Goal: Information Seeking & Learning: Learn about a topic

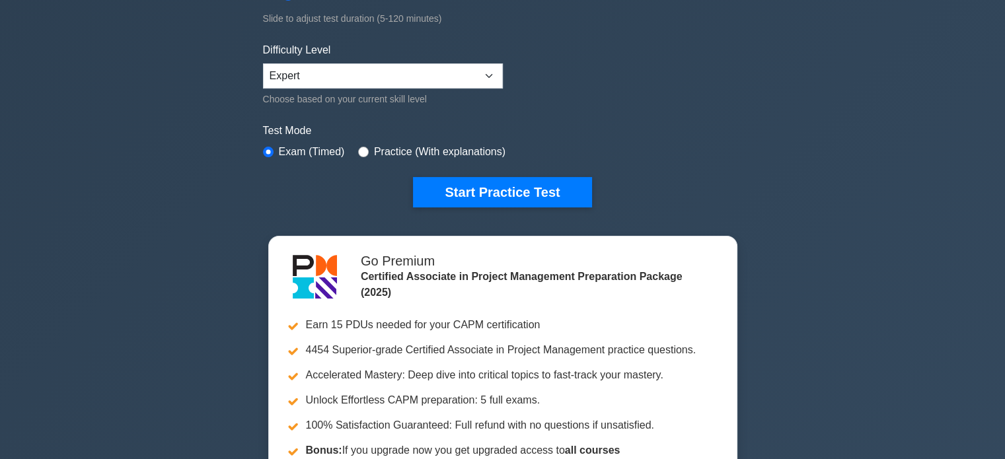
scroll to position [198, 0]
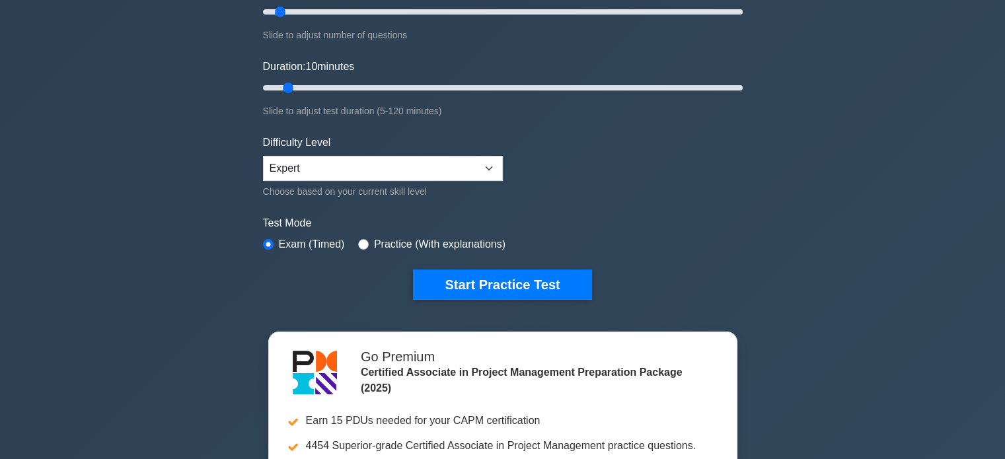
drag, startPoint x: 535, startPoint y: 285, endPoint x: 821, endPoint y: 274, distance: 286.4
click at [822, 264] on div "Certified Associate in Project Management Customize Your Next Practice Test Top…" at bounding box center [502, 260] width 1005 height 832
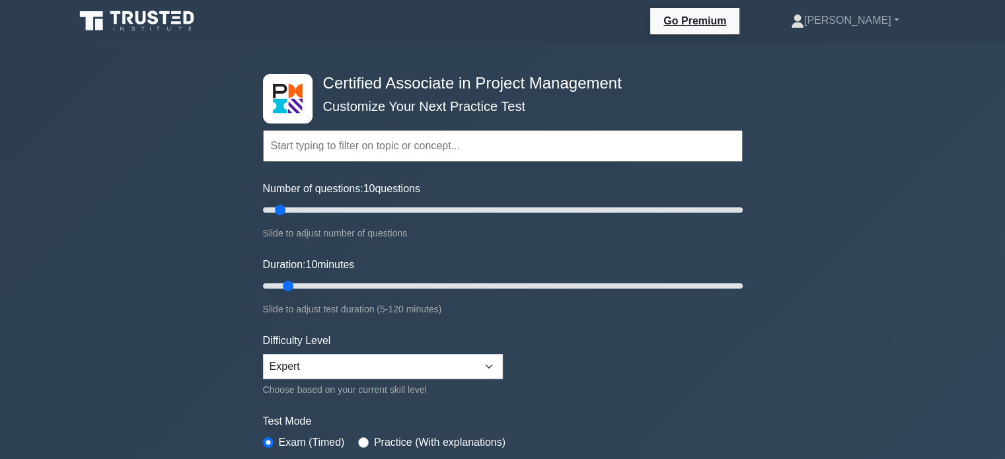
scroll to position [66, 0]
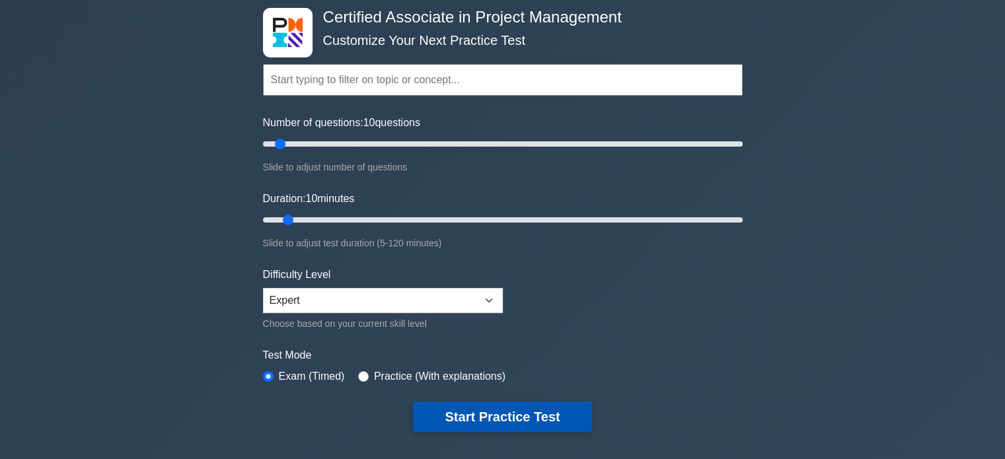
click at [507, 414] on button "Start Practice Test" at bounding box center [502, 417] width 178 height 30
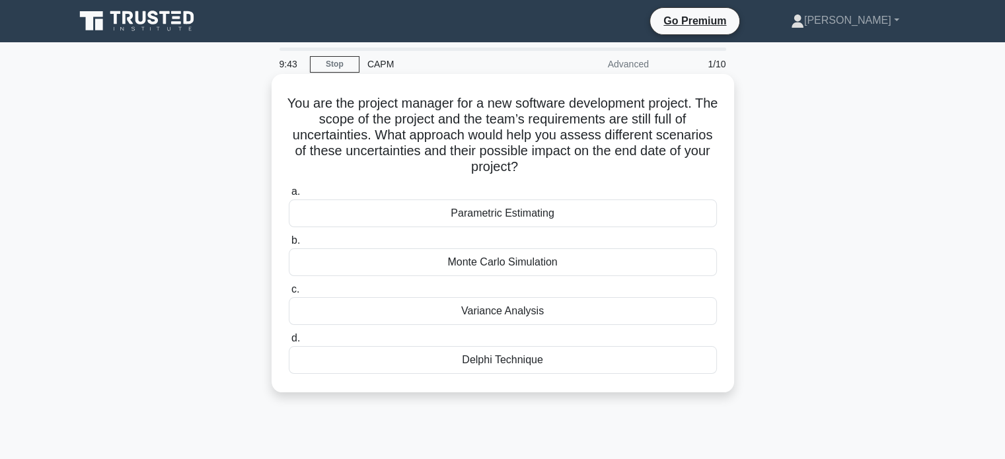
click at [516, 266] on div "Monte Carlo Simulation" at bounding box center [503, 263] width 428 height 28
click at [289, 245] on input "b. Monte Carlo Simulation" at bounding box center [289, 241] width 0 height 9
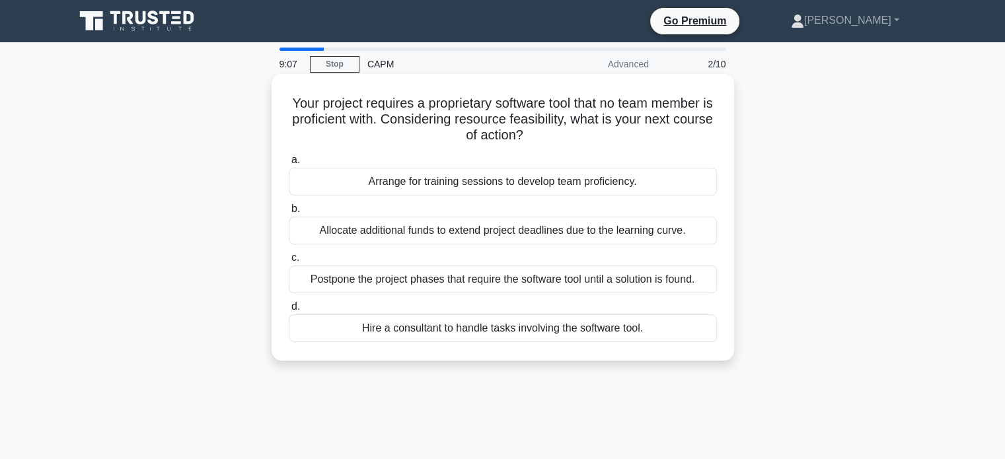
click at [460, 182] on div "Arrange for training sessions to develop team proficiency." at bounding box center [503, 182] width 428 height 28
click at [289, 165] on input "a. Arrange for training sessions to develop team proficiency." at bounding box center [289, 160] width 0 height 9
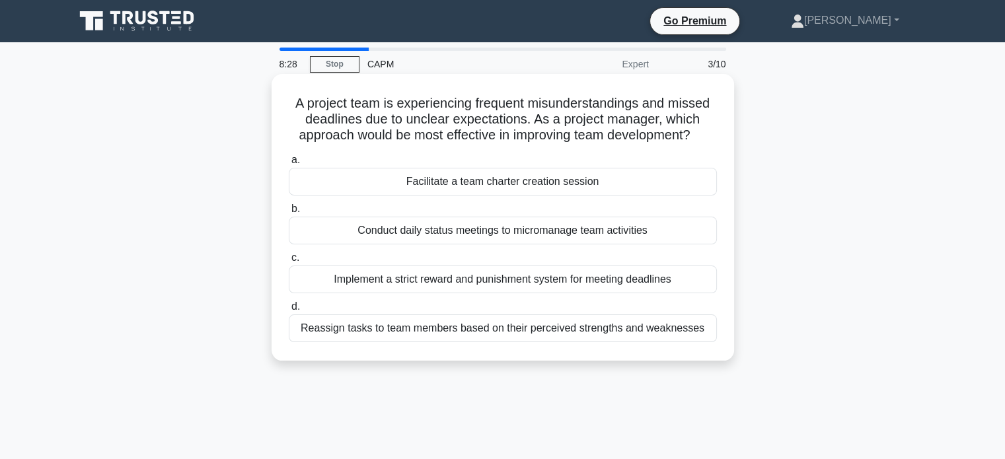
click at [524, 230] on div "Conduct daily status meetings to micromanage team activities" at bounding box center [503, 231] width 428 height 28
click at [289, 214] on input "b. Conduct daily status meetings to micromanage team activities" at bounding box center [289, 209] width 0 height 9
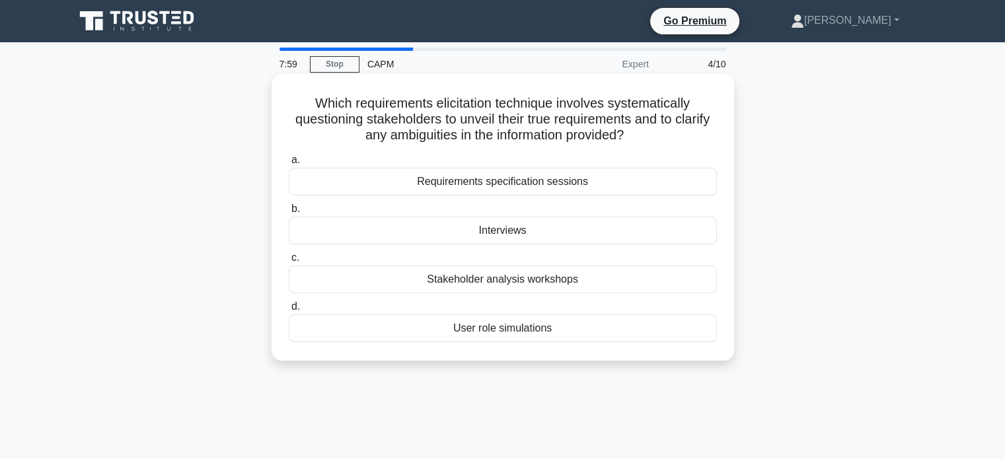
click at [518, 190] on div "Requirements specification sessions" at bounding box center [503, 182] width 428 height 28
click at [289, 165] on input "a. Requirements specification sessions" at bounding box center [289, 160] width 0 height 9
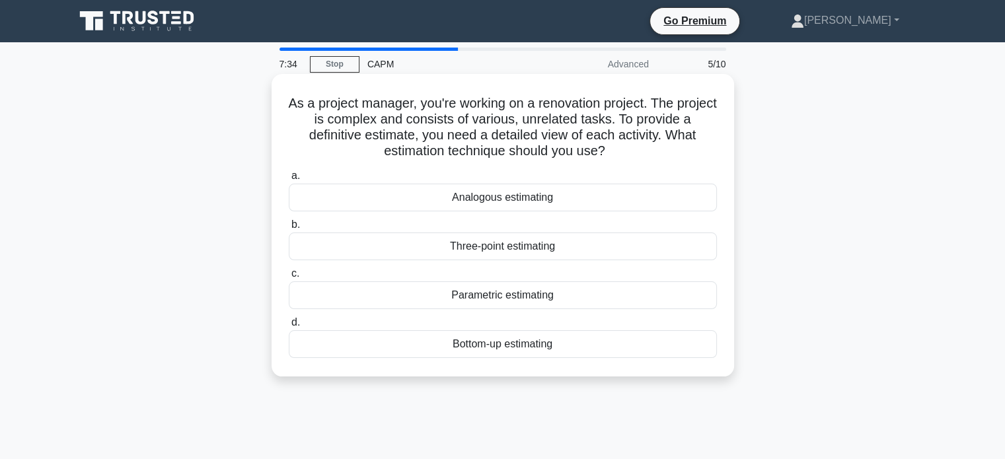
click at [514, 350] on div "Bottom-up estimating" at bounding box center [503, 345] width 428 height 28
click at [289, 327] on input "d. Bottom-up estimating" at bounding box center [289, 323] width 0 height 9
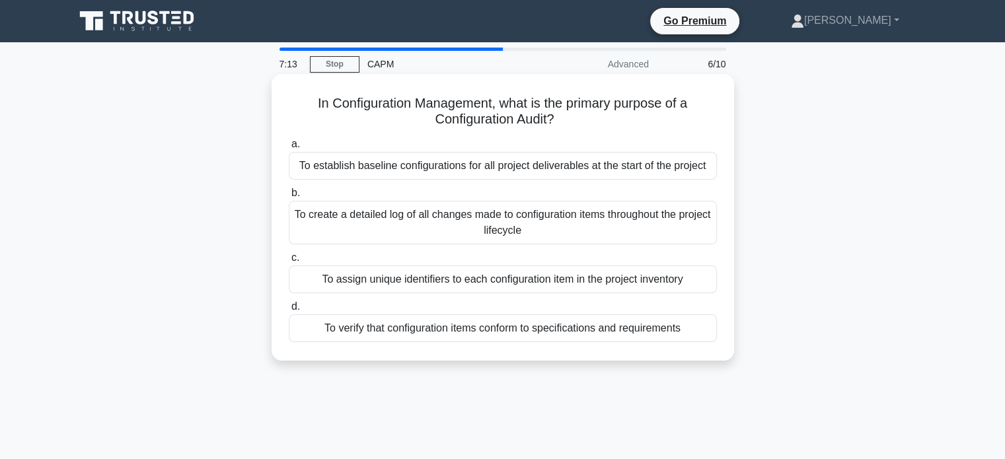
click at [422, 333] on div "To verify that configuration items conform to specifications and requirements" at bounding box center [503, 329] width 428 height 28
click at [289, 311] on input "d. To verify that configuration items conform to specifications and requirements" at bounding box center [289, 307] width 0 height 9
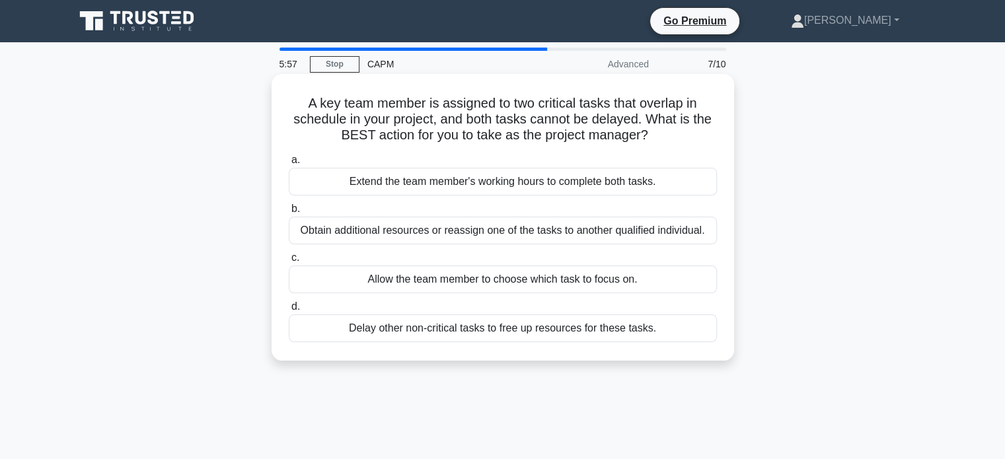
click at [555, 232] on div "Obtain additional resources or reassign one of the tasks to another qualified i…" at bounding box center [503, 231] width 428 height 28
click at [289, 214] on input "b. Obtain additional resources or reassign one of the tasks to another qualifie…" at bounding box center [289, 209] width 0 height 9
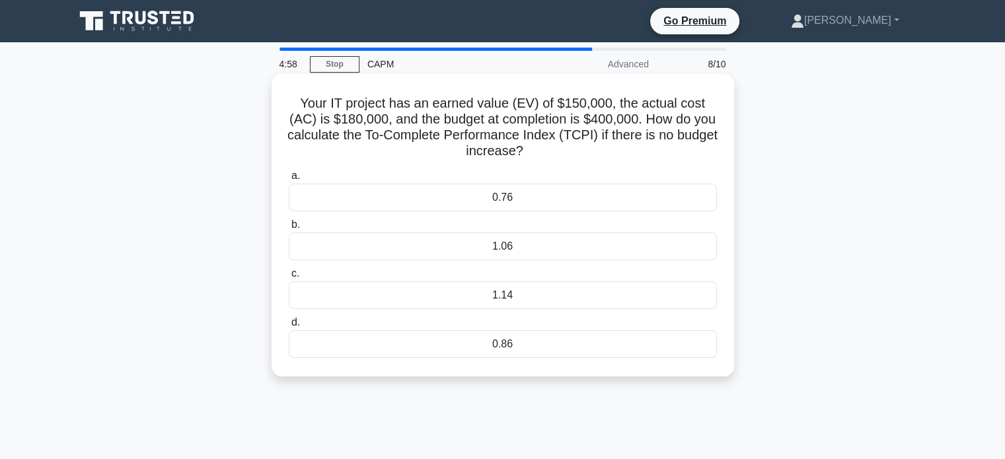
click at [504, 299] on div "1.14" at bounding box center [503, 296] width 428 height 28
click at [289, 278] on input "c. 1.14" at bounding box center [289, 274] width 0 height 9
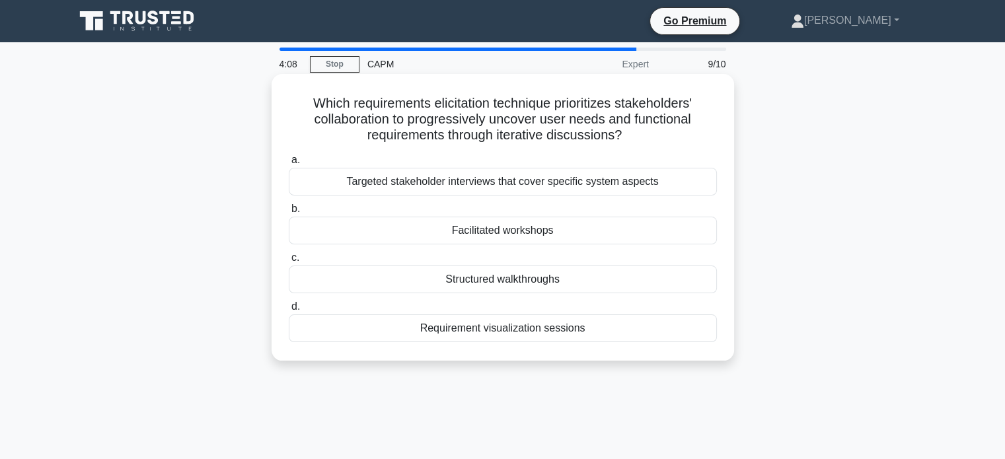
click at [434, 189] on div "Targeted stakeholder interviews that cover specific system aspects" at bounding box center [503, 182] width 428 height 28
click at [289, 165] on input "a. Targeted stakeholder interviews that cover specific system aspects" at bounding box center [289, 160] width 0 height 9
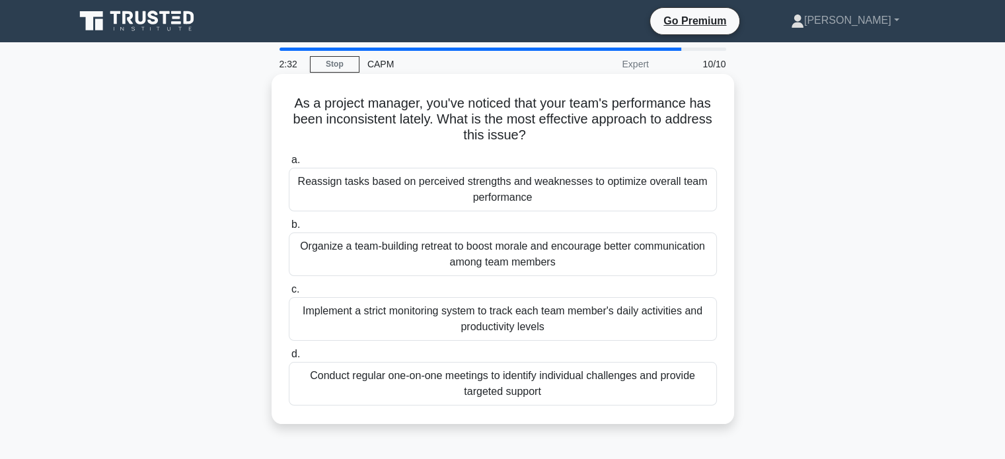
click at [440, 331] on div "Implement a strict monitoring system to track each team member's daily activiti…" at bounding box center [503, 319] width 428 height 44
click at [289, 294] on input "c. Implement a strict monitoring system to track each team member's daily activ…" at bounding box center [289, 290] width 0 height 9
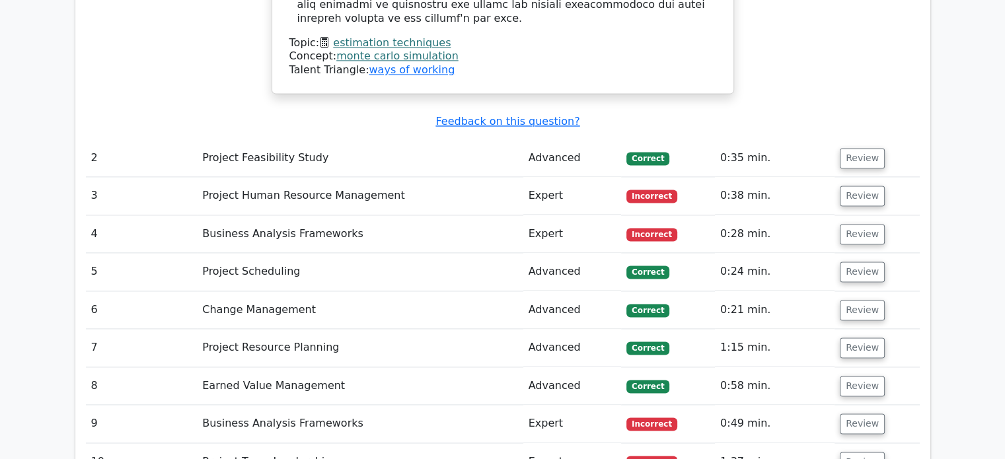
scroll to position [1785, 0]
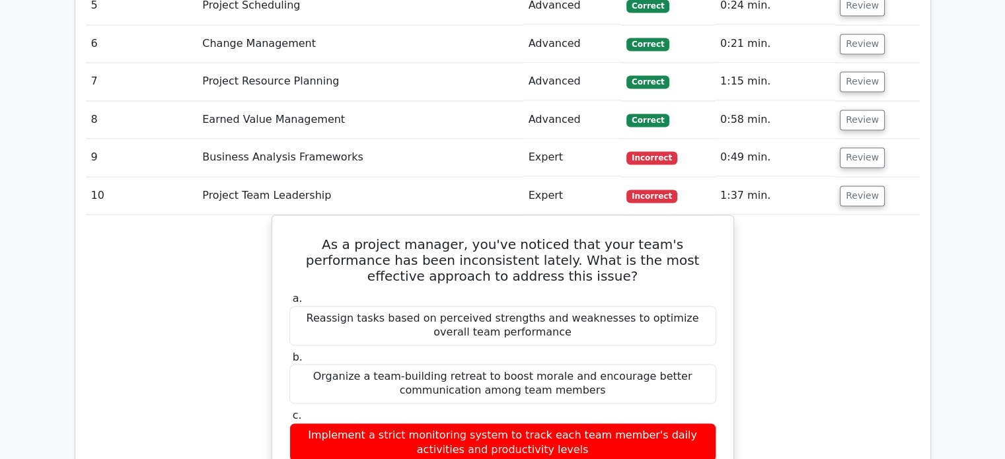
scroll to position [2049, 0]
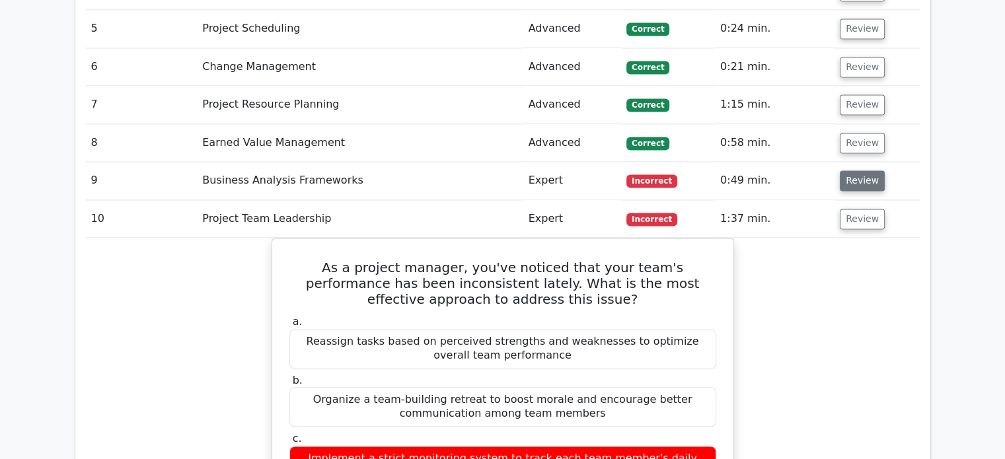
click at [859, 171] on button "Review" at bounding box center [862, 181] width 45 height 20
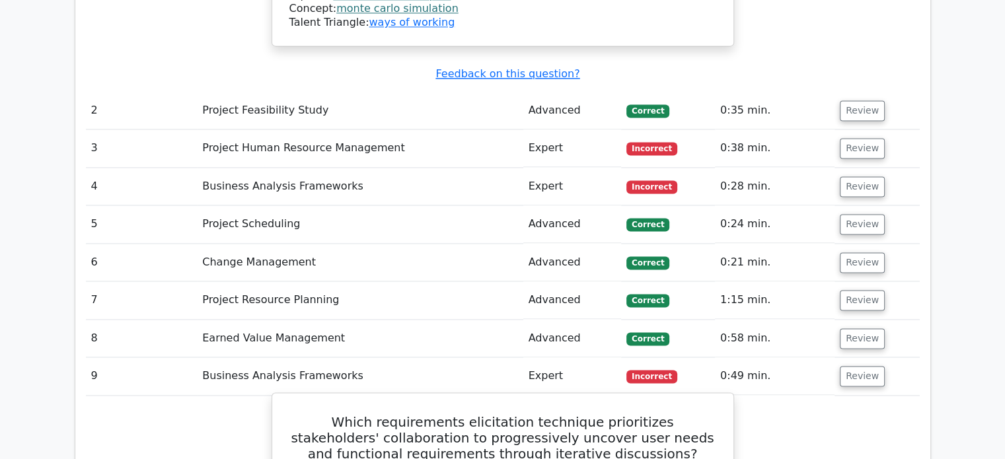
scroll to position [1851, 0]
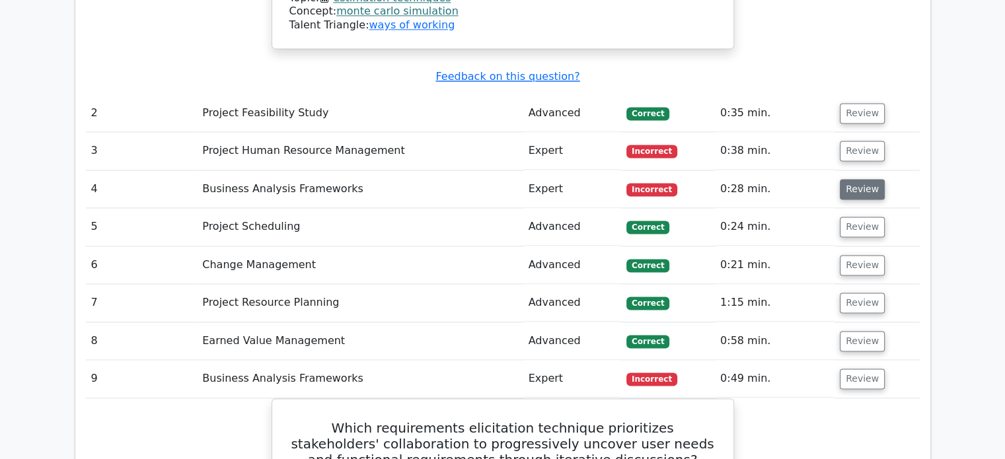
click at [857, 179] on button "Review" at bounding box center [862, 189] width 45 height 20
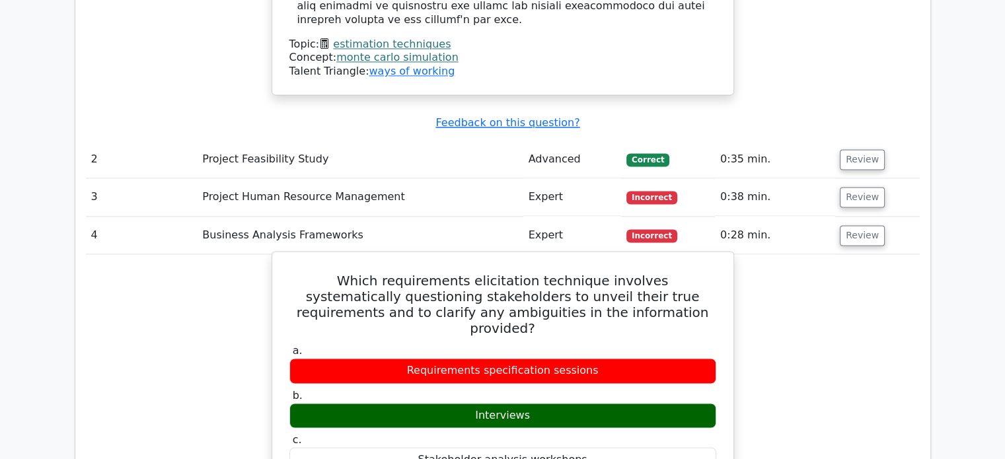
scroll to position [1785, 0]
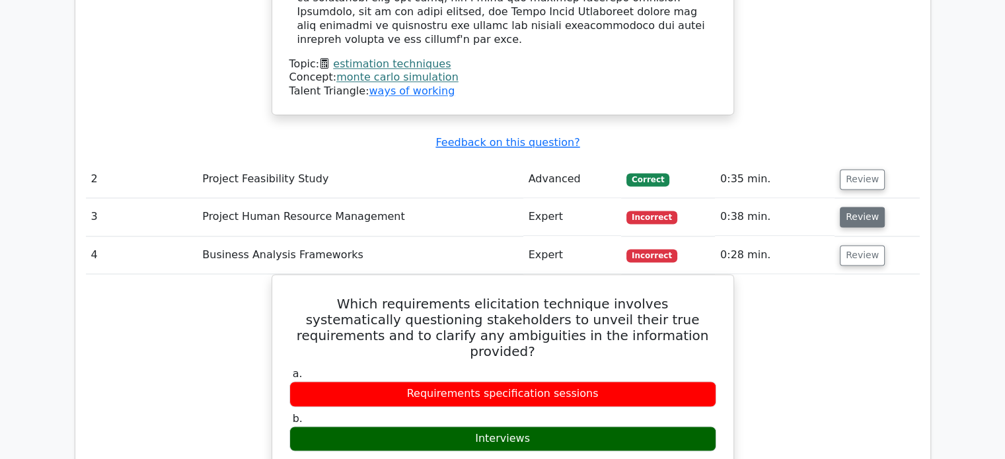
click at [876, 207] on button "Review" at bounding box center [862, 217] width 45 height 20
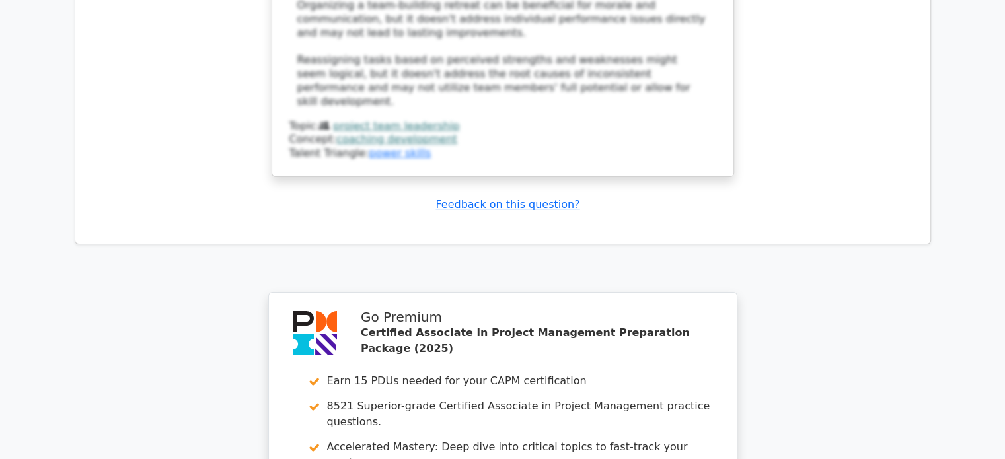
scroll to position [5180, 0]
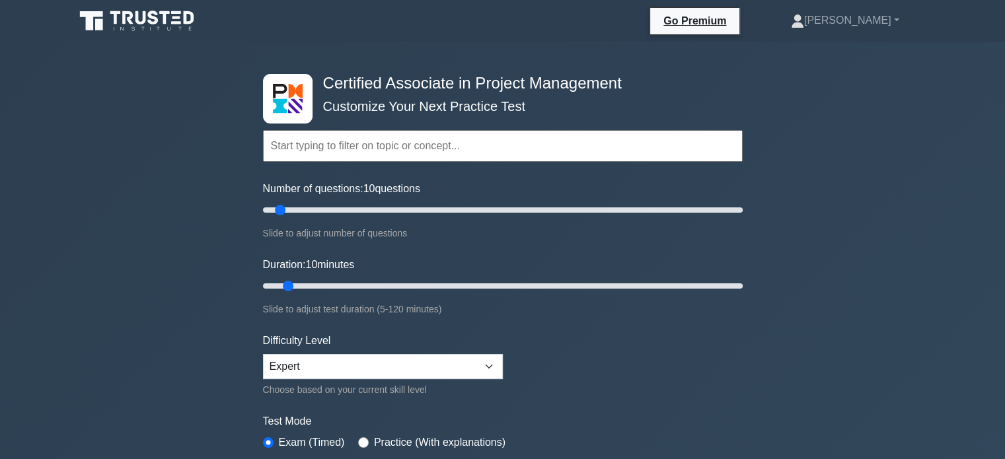
scroll to position [66, 0]
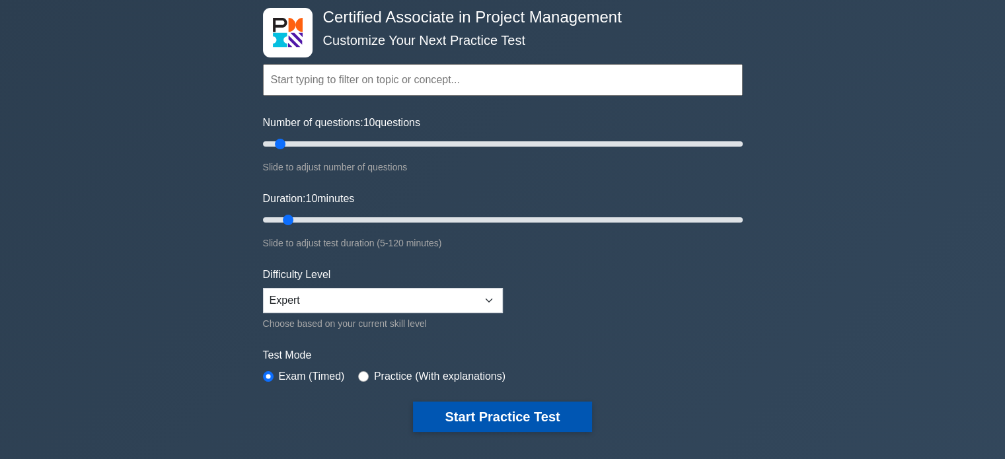
click at [513, 419] on button "Start Practice Test" at bounding box center [502, 417] width 178 height 30
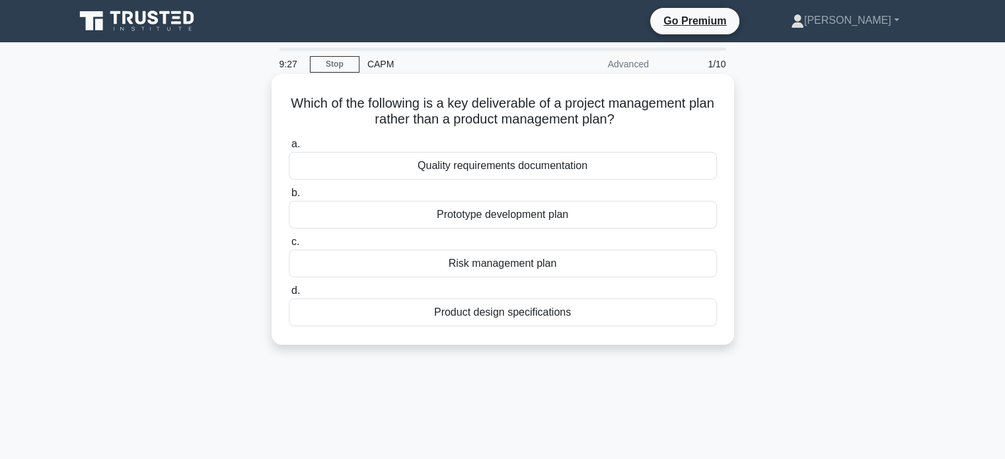
click at [508, 170] on div "Quality requirements documentation" at bounding box center [503, 166] width 428 height 28
click at [289, 149] on input "a. Quality requirements documentation" at bounding box center [289, 144] width 0 height 9
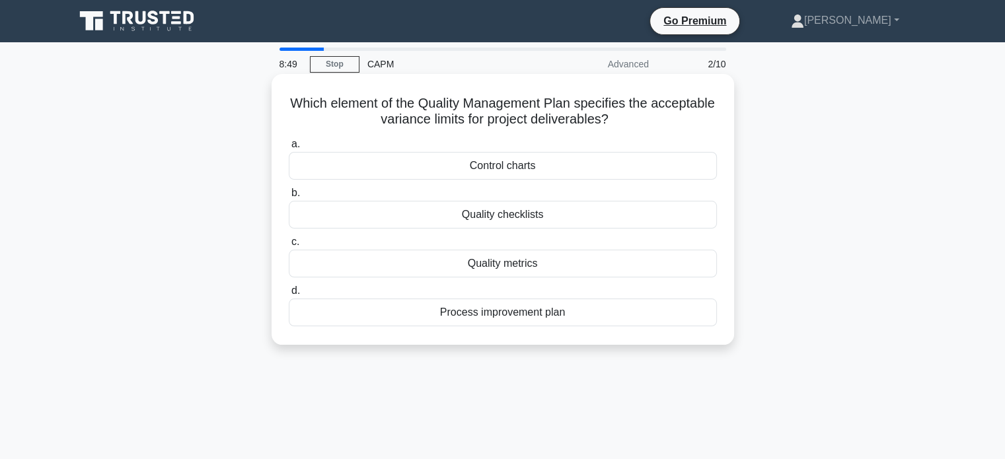
click at [516, 169] on div "Control charts" at bounding box center [503, 166] width 428 height 28
click at [289, 149] on input "a. Control charts" at bounding box center [289, 144] width 0 height 9
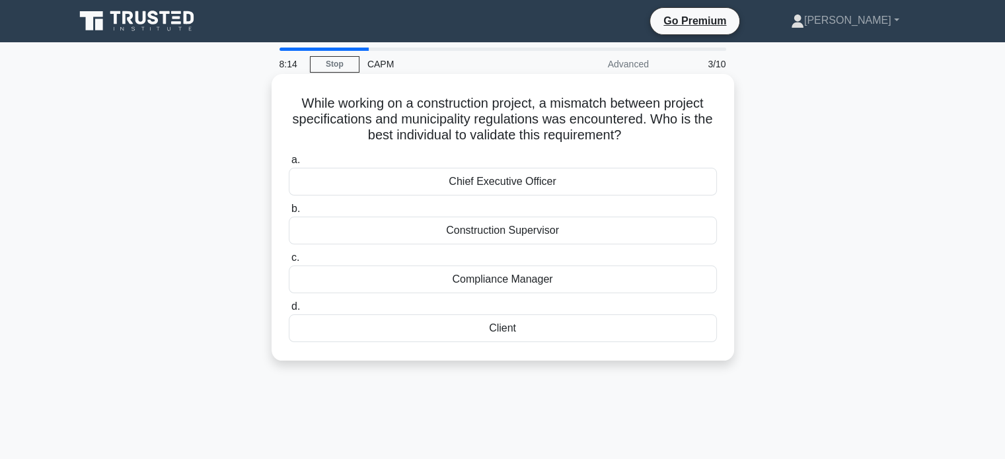
click at [537, 237] on div "Construction Supervisor" at bounding box center [503, 231] width 428 height 28
click at [289, 214] on input "b. Construction Supervisor" at bounding box center [289, 209] width 0 height 9
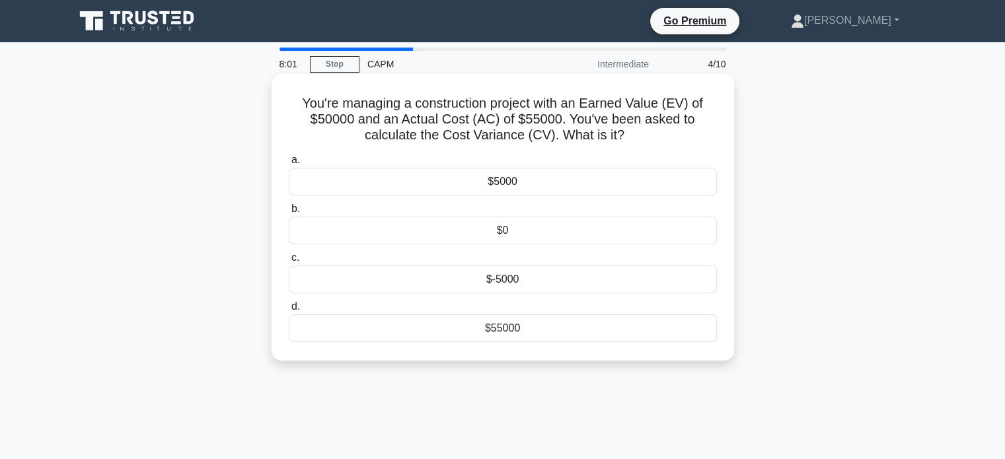
click at [531, 280] on div "$-5000" at bounding box center [503, 280] width 428 height 28
click at [289, 262] on input "c. $-5000" at bounding box center [289, 258] width 0 height 9
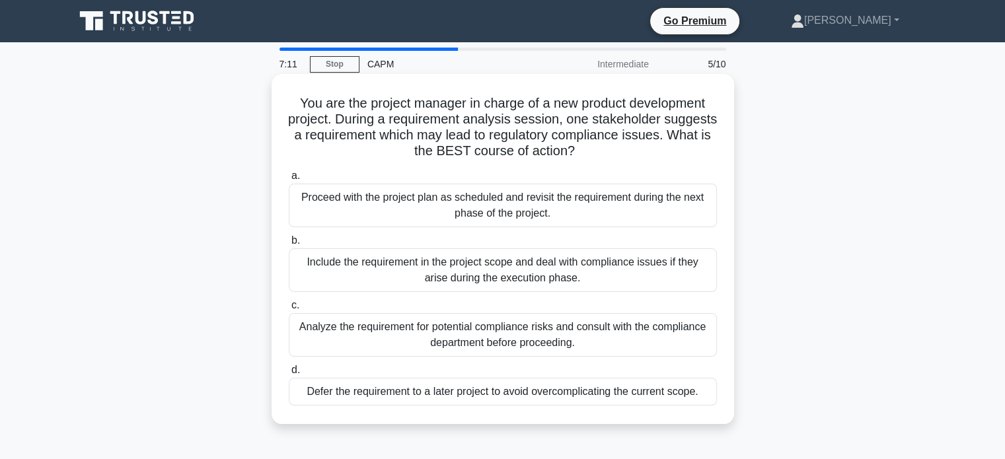
click at [338, 342] on div "Analyze the requirement for potential compliance risks and consult with the com…" at bounding box center [503, 335] width 428 height 44
click at [289, 310] on input "c. Analyze the requirement for potential compliance risks and consult with the …" at bounding box center [289, 305] width 0 height 9
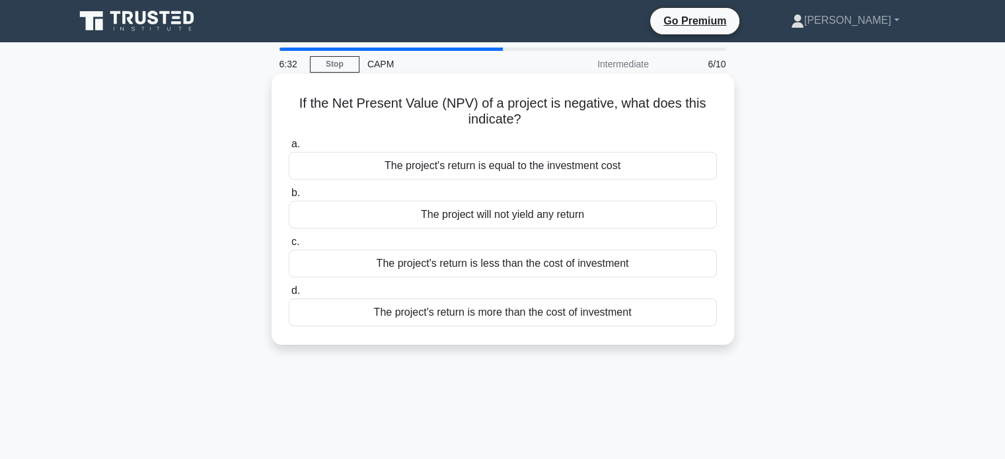
click at [541, 213] on div "The project will not yield any return" at bounding box center [503, 215] width 428 height 28
click at [289, 198] on input "b. The project will not yield any return" at bounding box center [289, 193] width 0 height 9
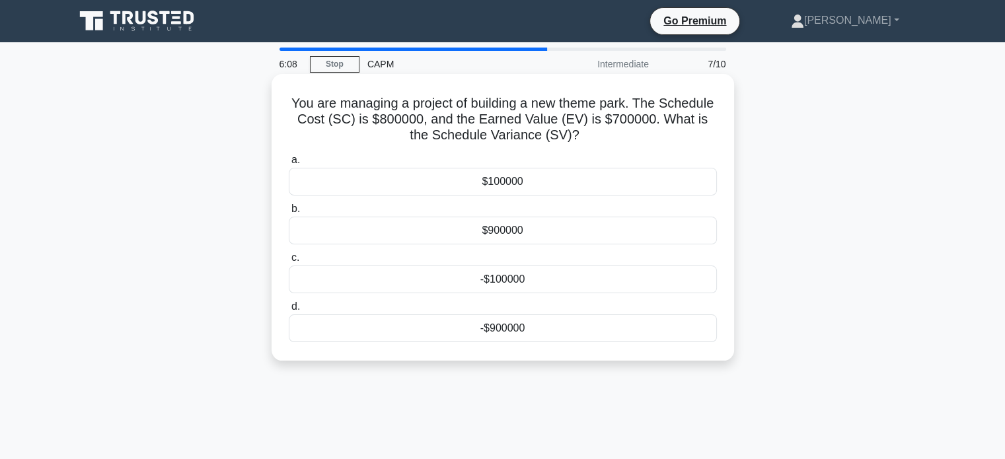
click at [444, 284] on div "-$100000" at bounding box center [503, 280] width 428 height 28
click at [289, 262] on input "c. -$100000" at bounding box center [289, 258] width 0 height 9
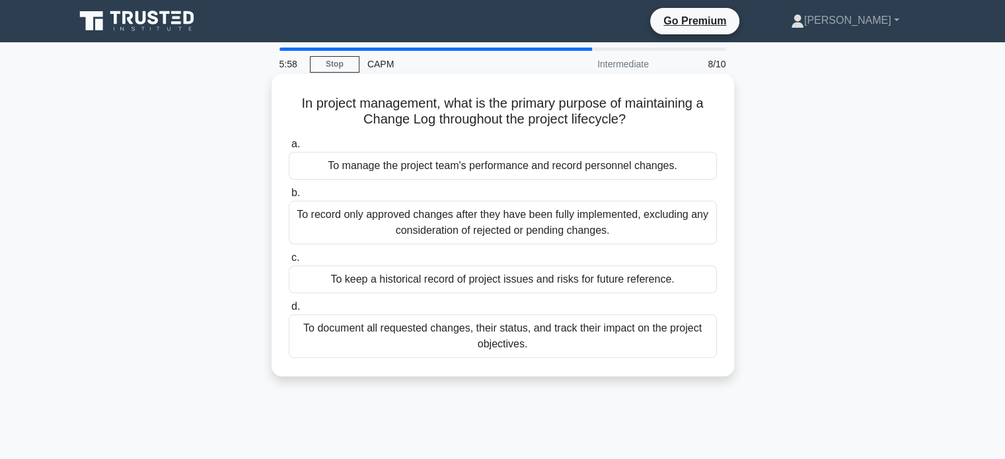
click at [584, 334] on div "To document all requested changes, their status, and track their impact on the …" at bounding box center [503, 337] width 428 height 44
click at [289, 311] on input "d. To document all requested changes, their status, and track their impact on t…" at bounding box center [289, 307] width 0 height 9
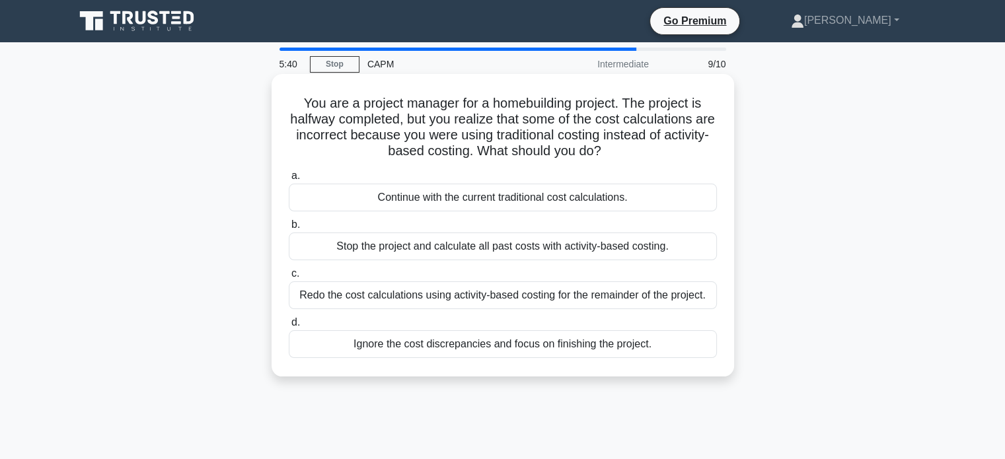
click at [370, 301] on div "Redo the cost calculations using activity-based costing for the remainder of th…" at bounding box center [503, 296] width 428 height 28
click at [289, 278] on input "c. Redo the cost calculations using activity-based costing for the remainder of…" at bounding box center [289, 274] width 0 height 9
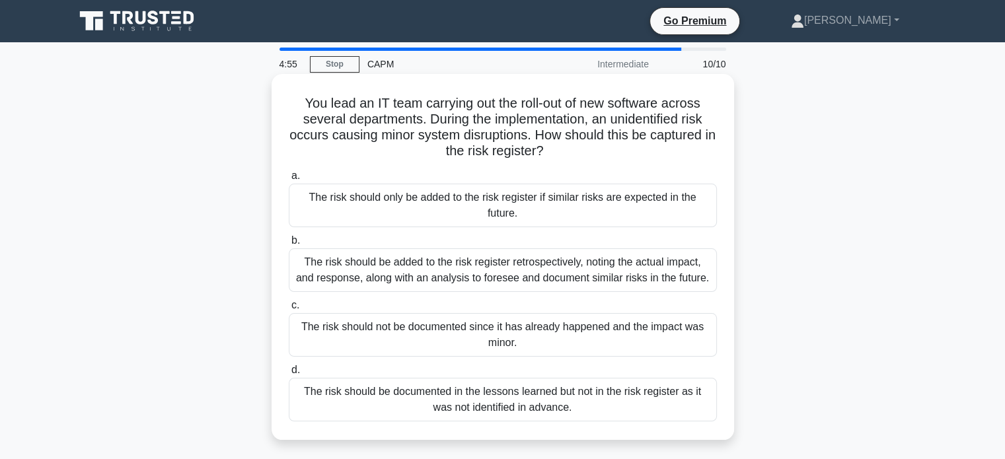
click at [666, 264] on div "The risk should be added to the risk register retrospectively, noting the actua…" at bounding box center [503, 271] width 428 height 44
click at [289, 245] on input "b. The risk should be added to the risk register retrospectively, noting the ac…" at bounding box center [289, 241] width 0 height 9
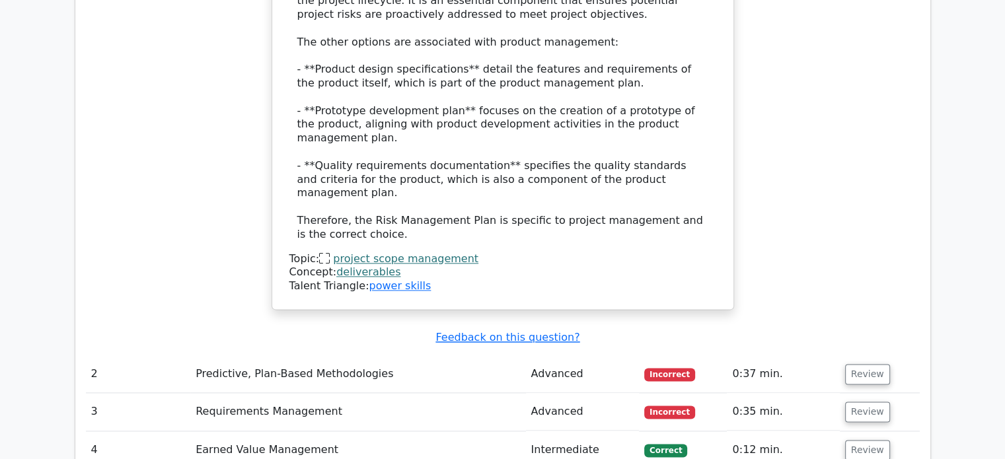
scroll to position [1586, 0]
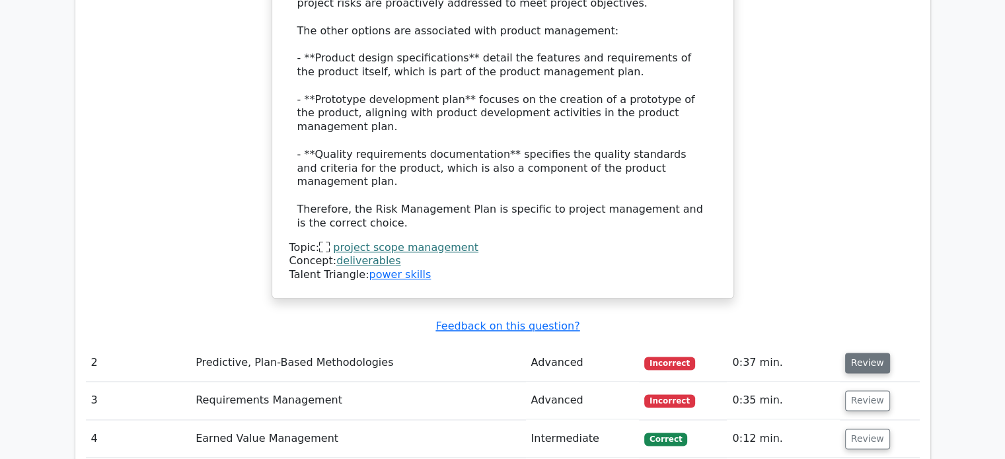
click at [857, 353] on button "Review" at bounding box center [867, 363] width 45 height 20
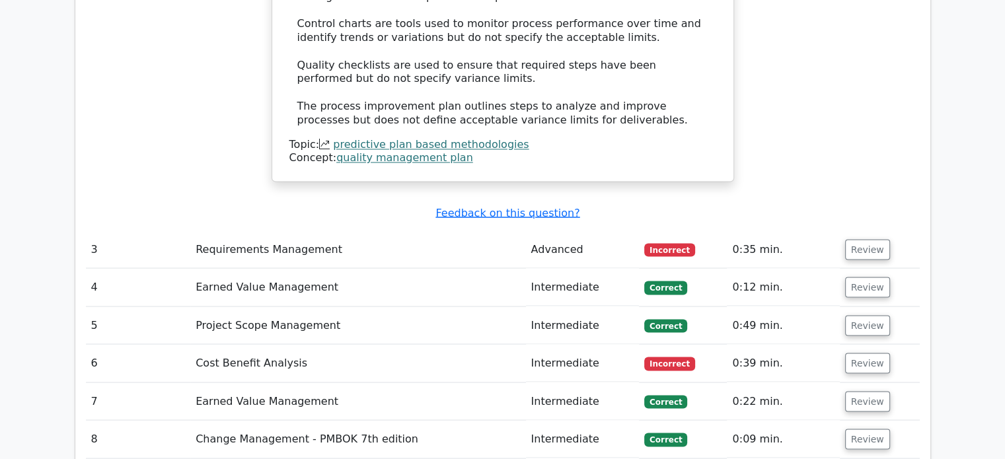
scroll to position [2314, 0]
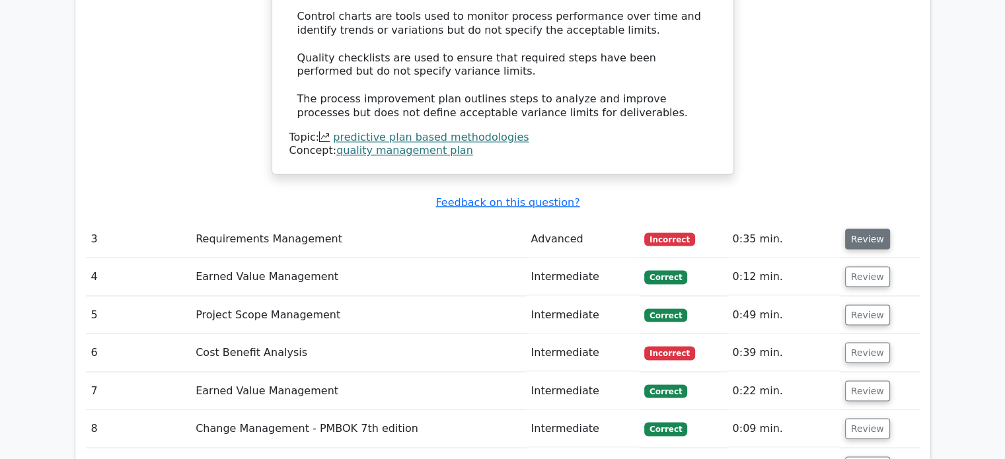
click at [862, 229] on button "Review" at bounding box center [867, 239] width 45 height 20
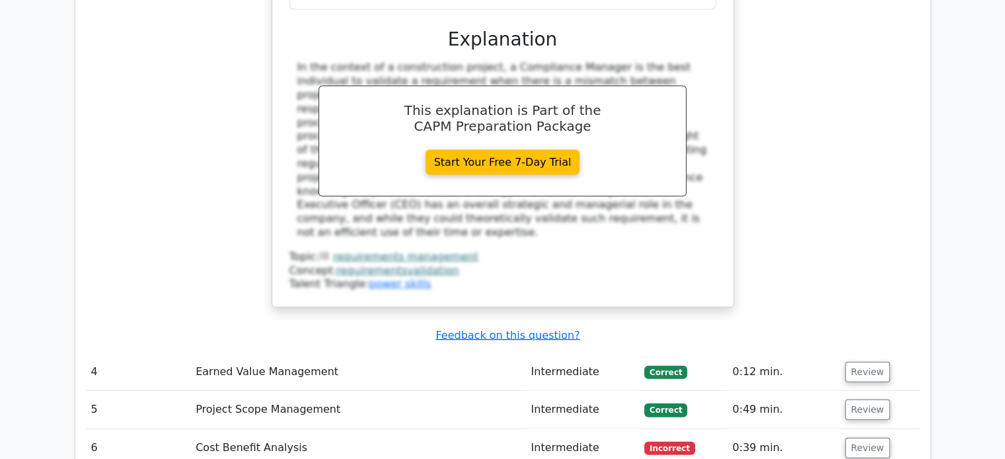
scroll to position [2908, 0]
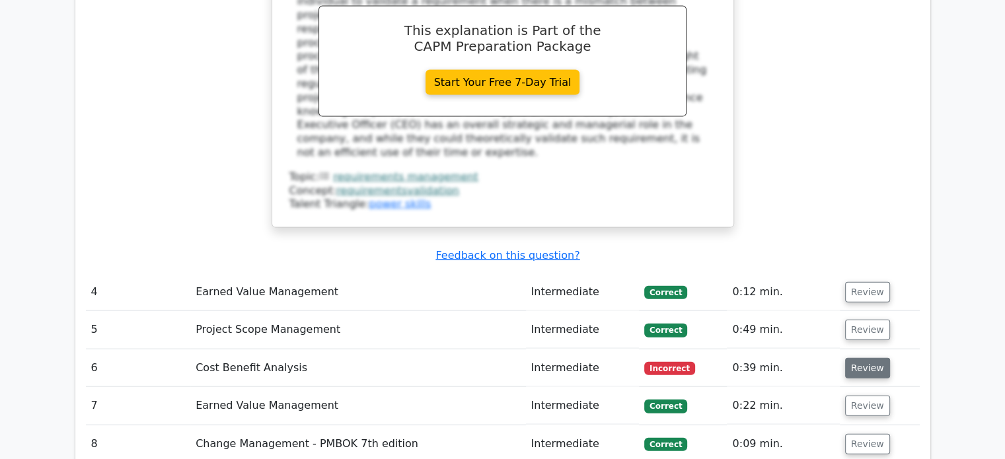
click at [863, 358] on button "Review" at bounding box center [867, 368] width 45 height 20
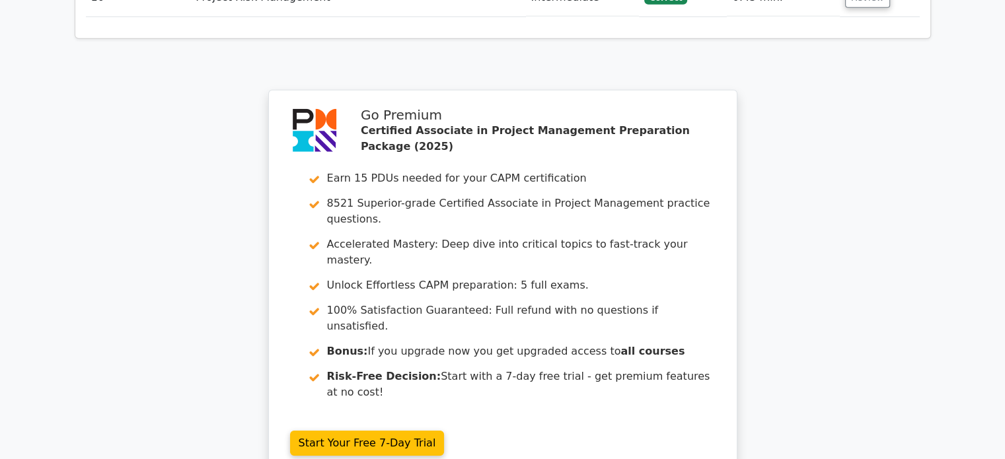
scroll to position [4092, 0]
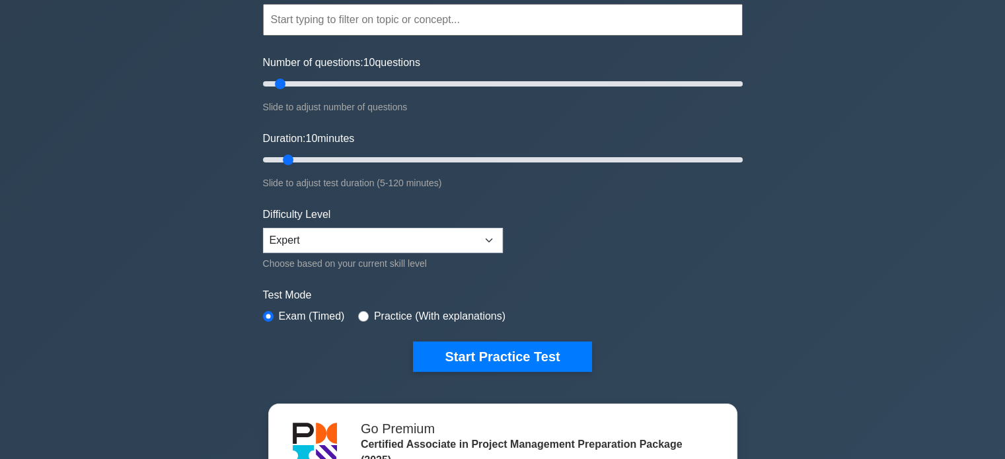
scroll to position [66, 0]
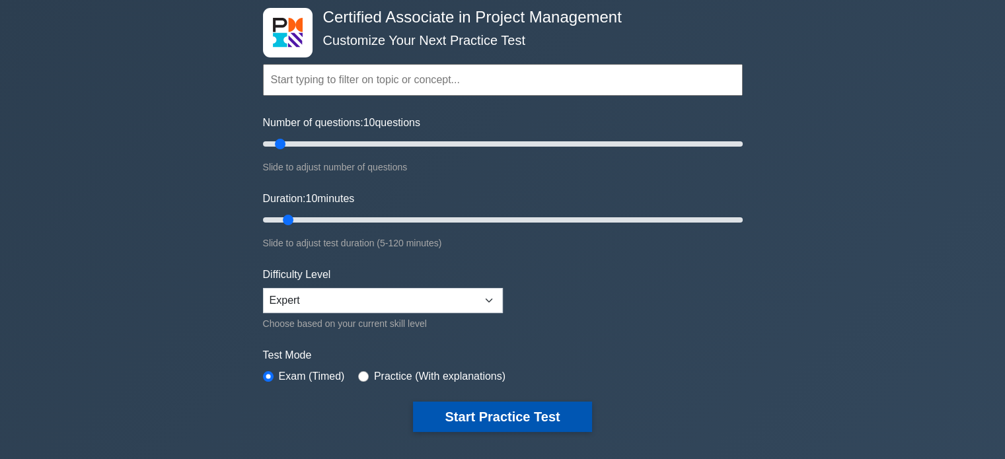
click at [473, 419] on button "Start Practice Test" at bounding box center [502, 417] width 178 height 30
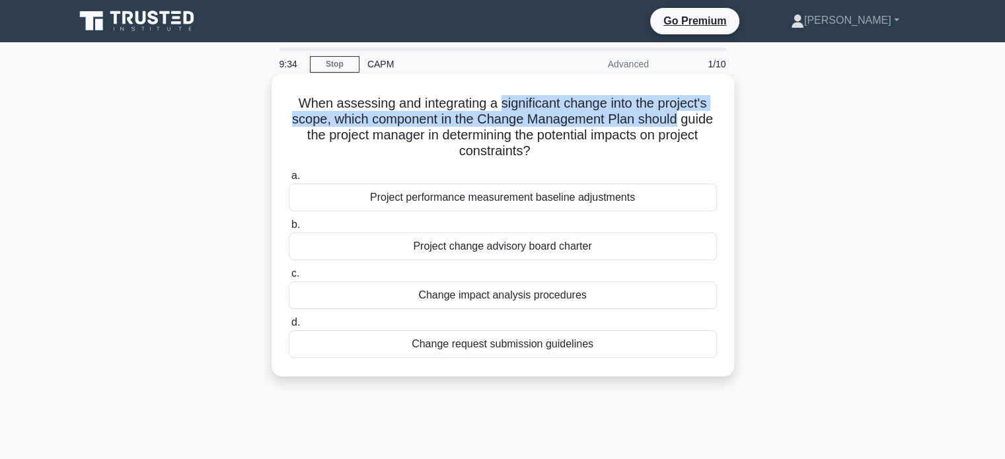
drag, startPoint x: 500, startPoint y: 97, endPoint x: 713, endPoint y: 117, distance: 213.8
click at [713, 117] on h5 "When assessing and integrating a significant change into the project's scope, w…" at bounding box center [503, 127] width 431 height 65
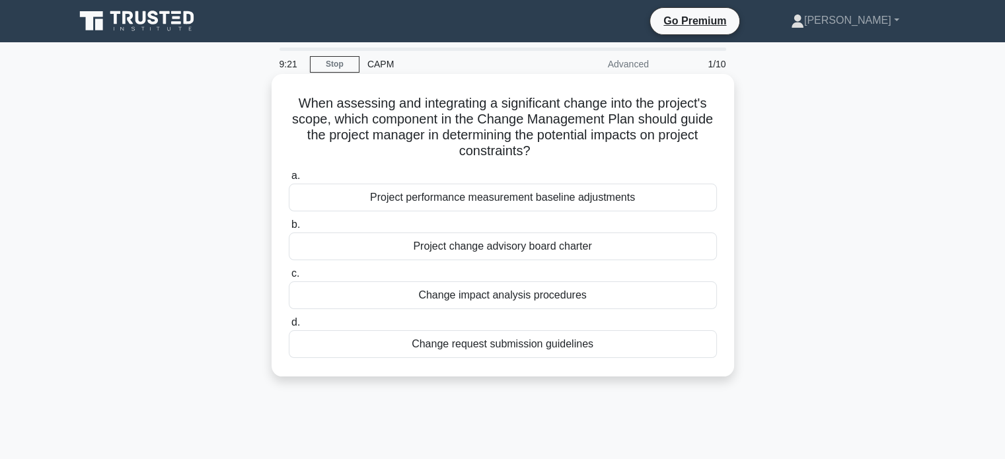
click at [494, 299] on div "Change impact analysis procedures" at bounding box center [503, 296] width 428 height 28
click at [289, 278] on input "c. Change impact analysis procedures" at bounding box center [289, 274] width 0 height 9
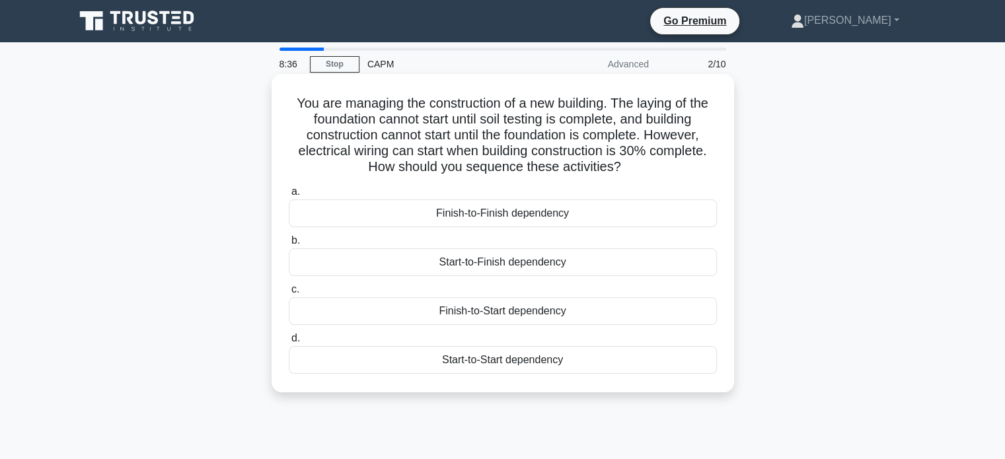
click at [484, 319] on div "Finish-to-Start dependency" at bounding box center [503, 311] width 428 height 28
click at [289, 294] on input "c. Finish-to-Start dependency" at bounding box center [289, 290] width 0 height 9
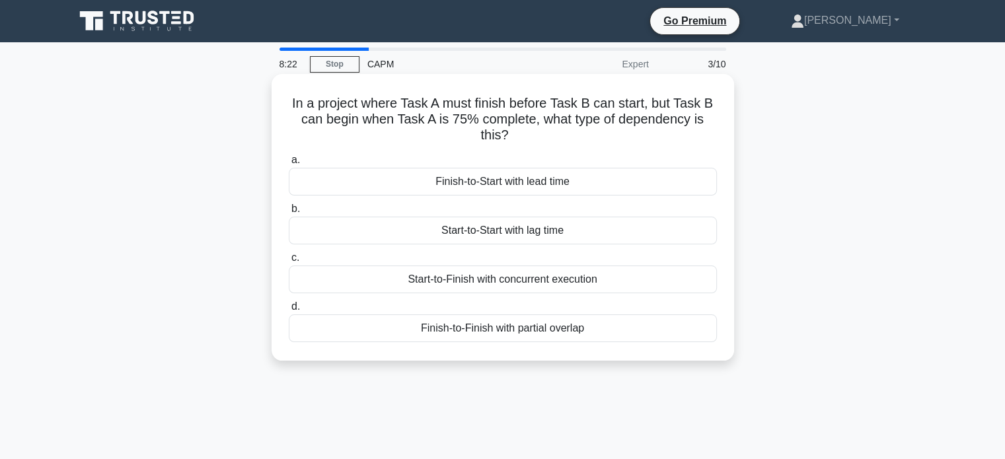
click at [555, 188] on div "Finish-to-Start with lead time" at bounding box center [503, 182] width 428 height 28
click at [289, 165] on input "a. Finish-to-Start with lead time" at bounding box center [289, 160] width 0 height 9
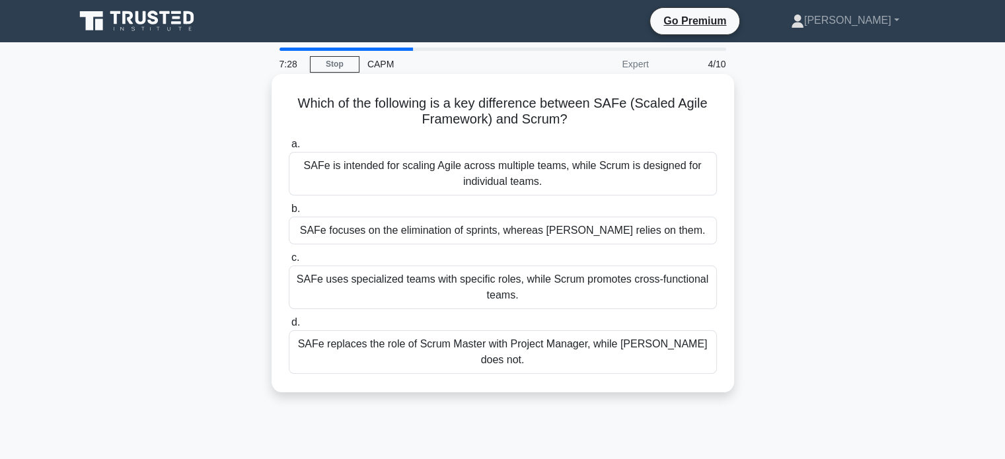
click at [371, 230] on div "SAFe focuses on the elimination of sprints, whereas Scrum relies on them." at bounding box center [503, 231] width 428 height 28
click at [289, 214] on input "b. SAFe focuses on the elimination of sprints, whereas Scrum relies on them." at bounding box center [289, 209] width 0 height 9
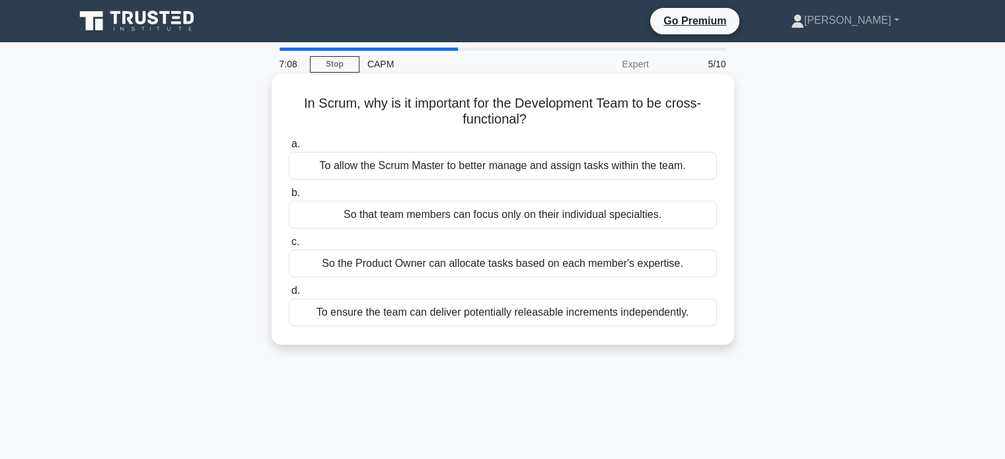
click at [496, 305] on div "To ensure the team can deliver potentially releasable increments independently." at bounding box center [503, 313] width 428 height 28
click at [289, 295] on input "d. To ensure the team can deliver potentially releasable increments independent…" at bounding box center [289, 291] width 0 height 9
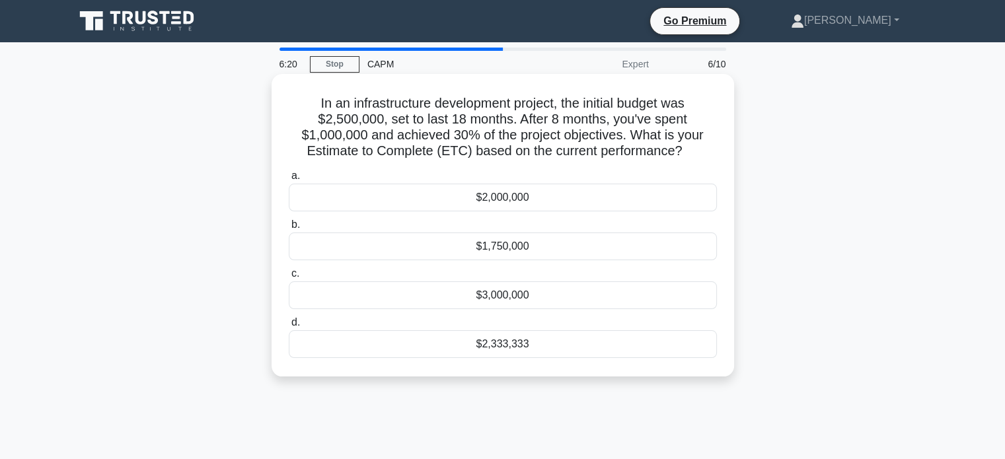
click at [316, 338] on div "$2,333,333" at bounding box center [503, 345] width 428 height 28
click at [289, 327] on input "d. $2,333,333" at bounding box center [289, 323] width 0 height 9
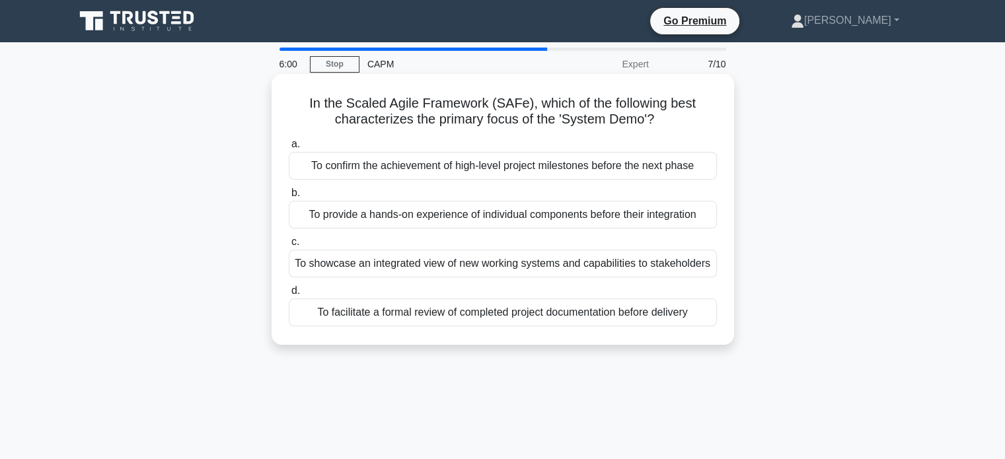
click at [383, 270] on div "To showcase an integrated view of new working systems and capabilities to stake…" at bounding box center [503, 264] width 428 height 28
click at [289, 247] on input "c. To showcase an integrated view of new working systems and capabilities to st…" at bounding box center [289, 242] width 0 height 9
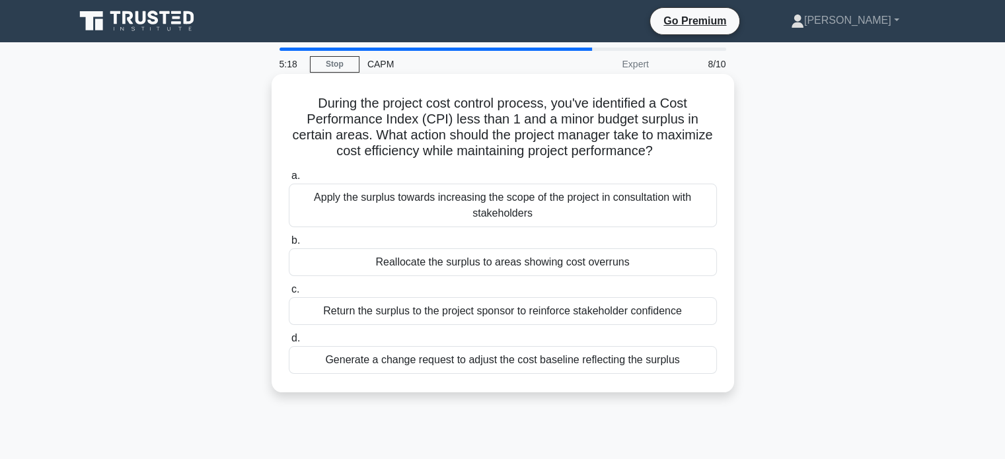
click at [582, 306] on div "Return the surplus to the project sponsor to reinforce stakeholder confidence" at bounding box center [503, 311] width 428 height 28
click at [289, 294] on input "c. Return the surplus to the project sponsor to reinforce stakeholder confidence" at bounding box center [289, 290] width 0 height 9
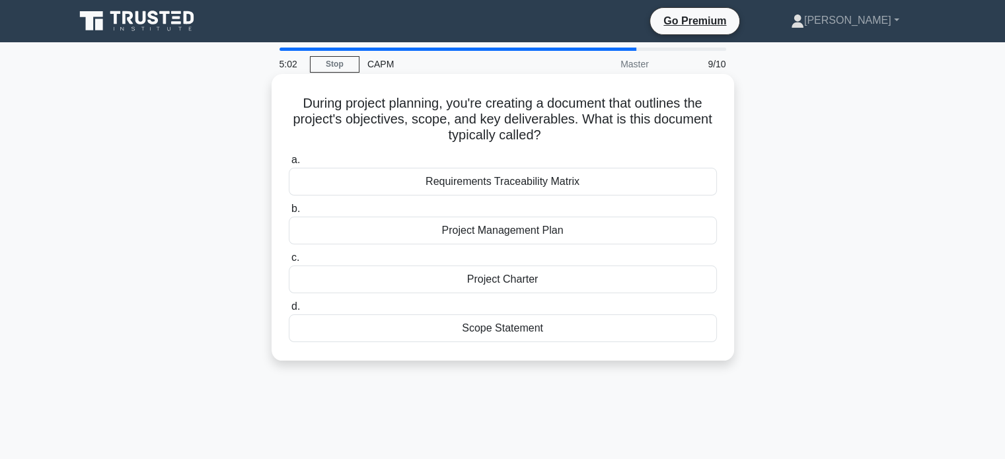
click at [507, 278] on div "Project Charter" at bounding box center [503, 280] width 428 height 28
click at [289, 262] on input "c. Project Charter" at bounding box center [289, 258] width 0 height 9
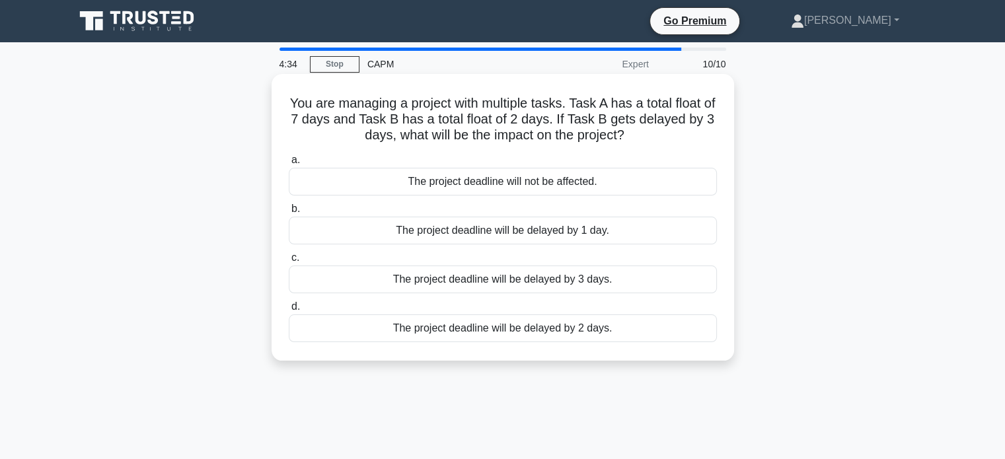
click at [538, 235] on div "The project deadline will be delayed by 1 day." at bounding box center [503, 231] width 428 height 28
click at [289, 214] on input "b. The project deadline will be delayed by 1 day." at bounding box center [289, 209] width 0 height 9
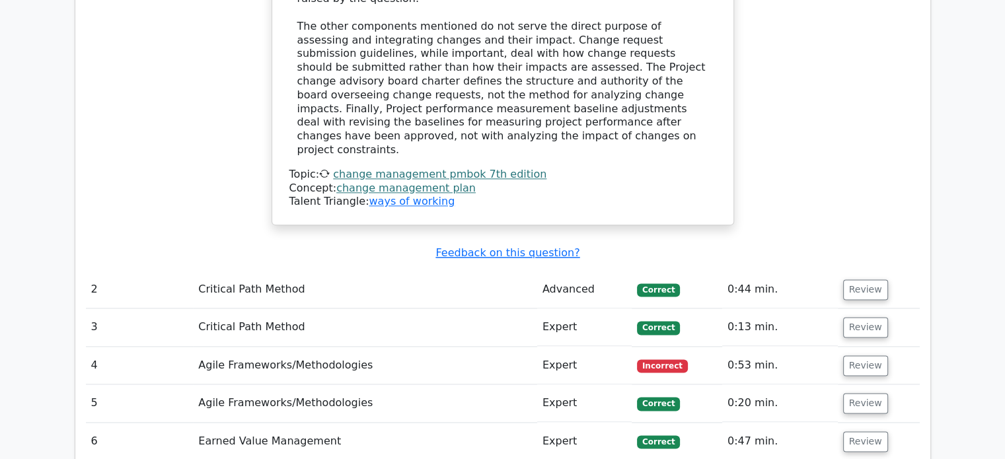
scroll to position [1851, 0]
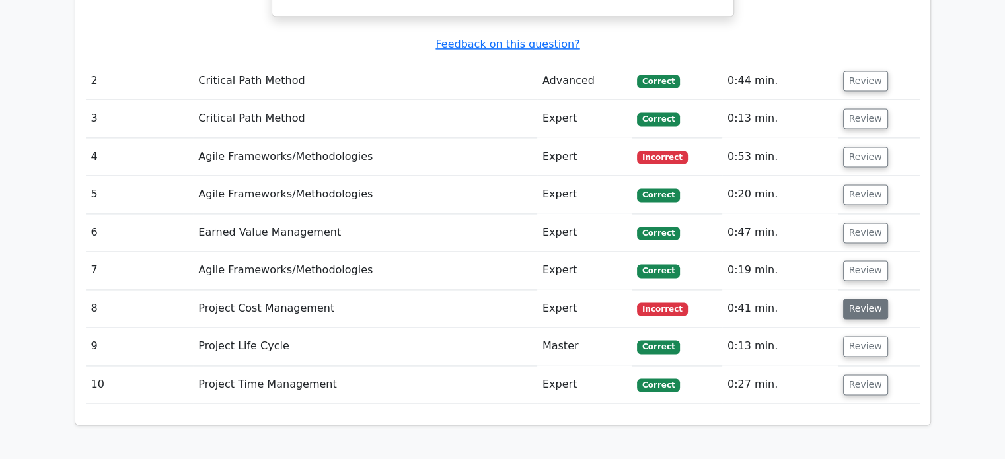
click at [878, 299] on button "Review" at bounding box center [865, 309] width 45 height 20
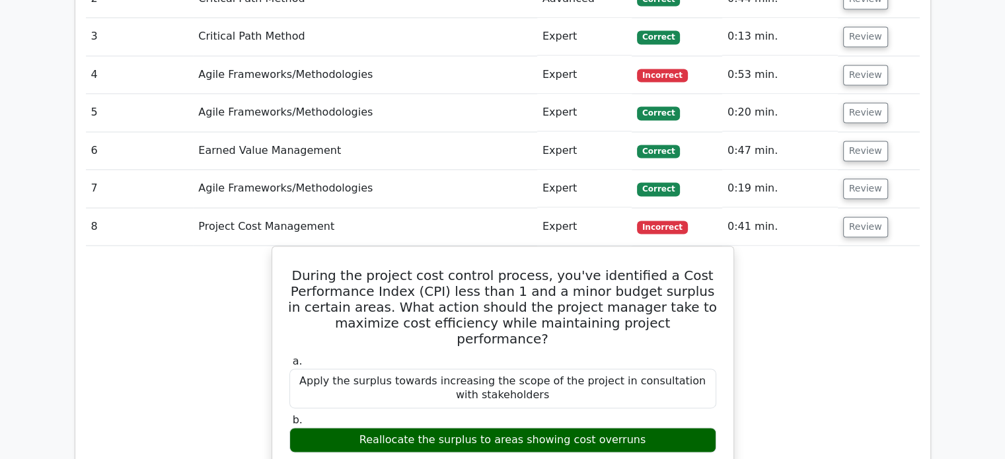
scroll to position [2049, 0]
